Goal: Task Accomplishment & Management: Use online tool/utility

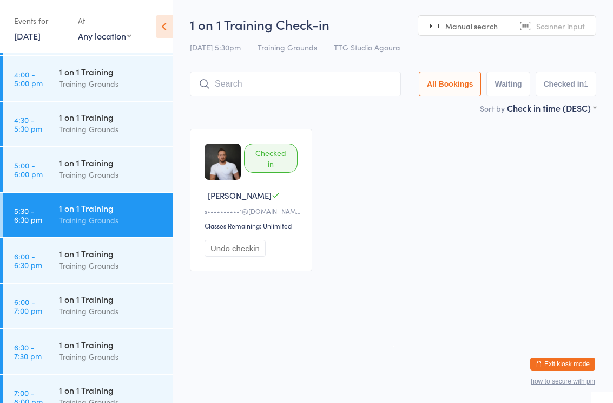
scroll to position [1221, 0]
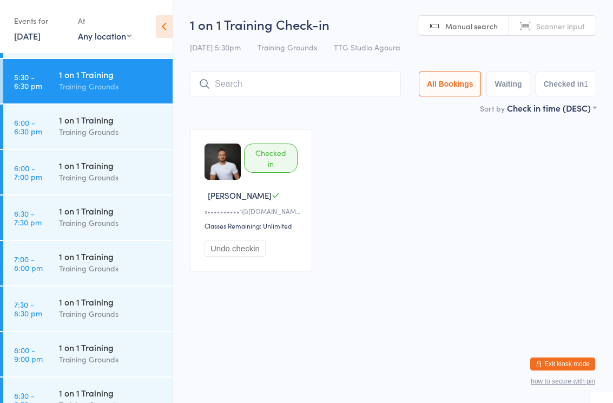
click at [38, 136] on link "6:00 - 6:30 pm 1 on 1 Training Training Grounds" at bounding box center [87, 126] width 169 height 44
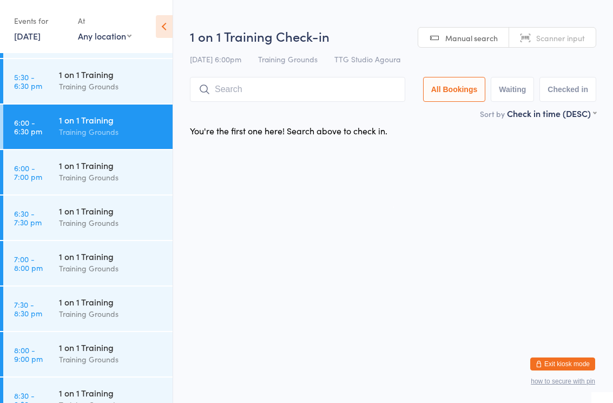
click at [62, 180] on div "Training Grounds" at bounding box center [111, 177] width 104 height 12
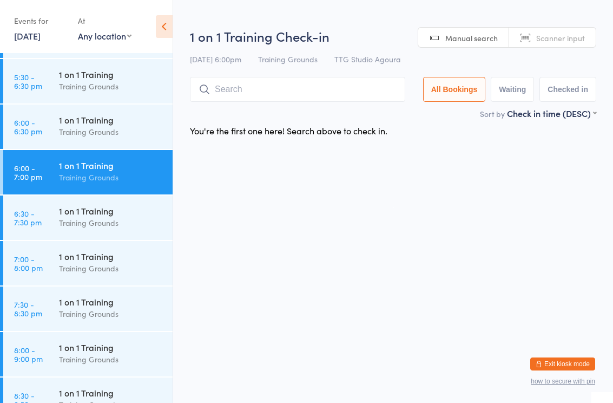
click at [84, 216] on div "1 on 1 Training" at bounding box center [111, 211] width 104 height 12
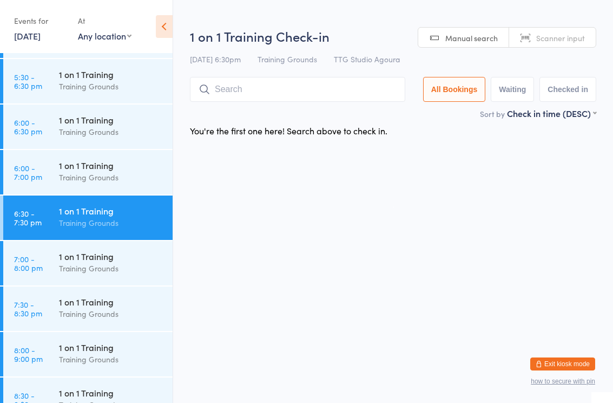
click at [56, 173] on link "6:00 - 7:00 pm 1 on 1 Training Training Grounds" at bounding box center [87, 172] width 169 height 44
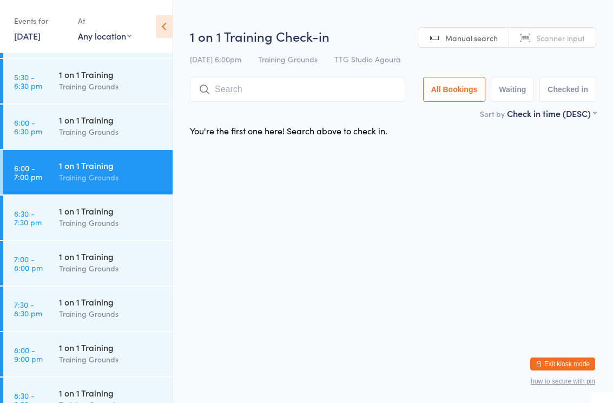
click at [315, 95] on input "search" at bounding box center [297, 89] width 215 height 25
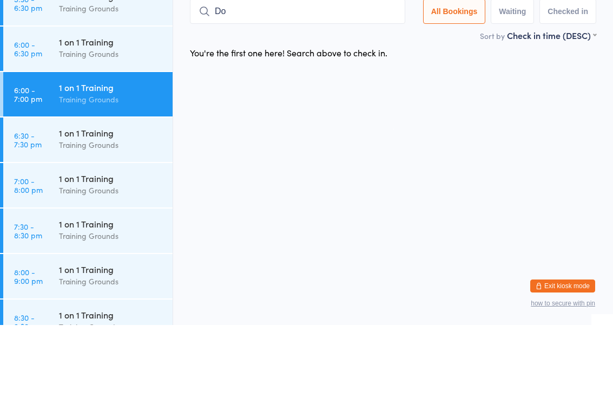
type input "Dom"
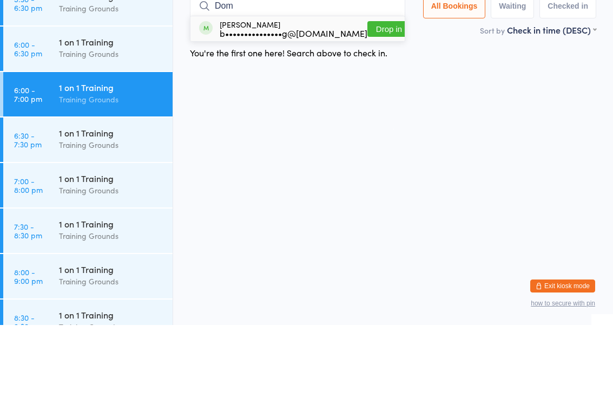
click at [136, 216] on div "Training Grounds" at bounding box center [111, 222] width 104 height 12
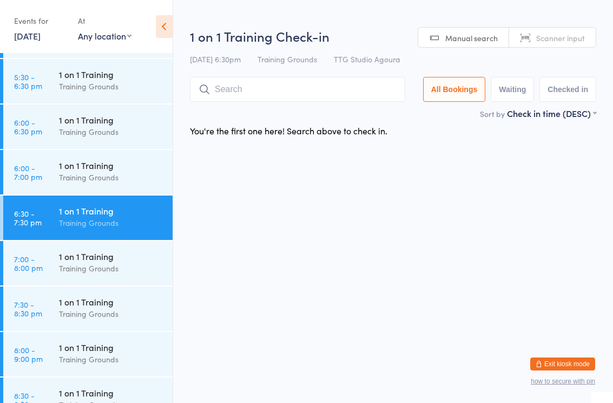
click at [305, 83] on input "search" at bounding box center [297, 89] width 215 height 25
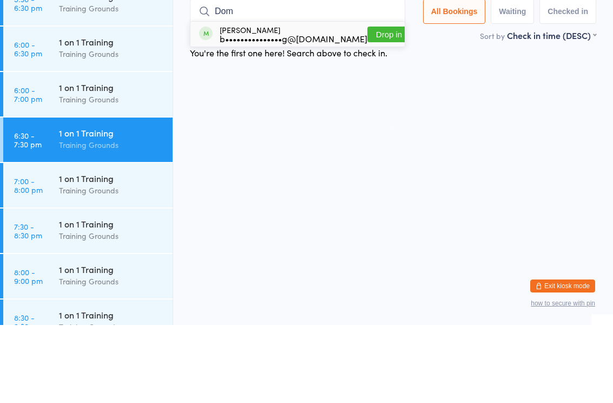
type input "Dom"
click at [371, 104] on button "Drop in" at bounding box center [388, 112] width 43 height 16
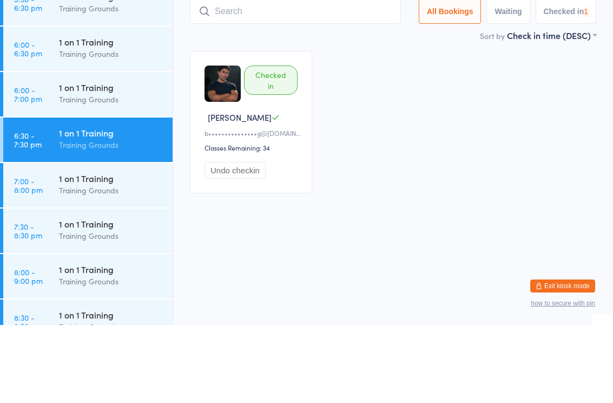
click at [418, 119] on div "Checked in Dominic L b•••••••••••••••g@gmail.com Classes Remaining: 34 Undo che…" at bounding box center [393, 200] width 426 height 162
